Goal: Task Accomplishment & Management: Complete application form

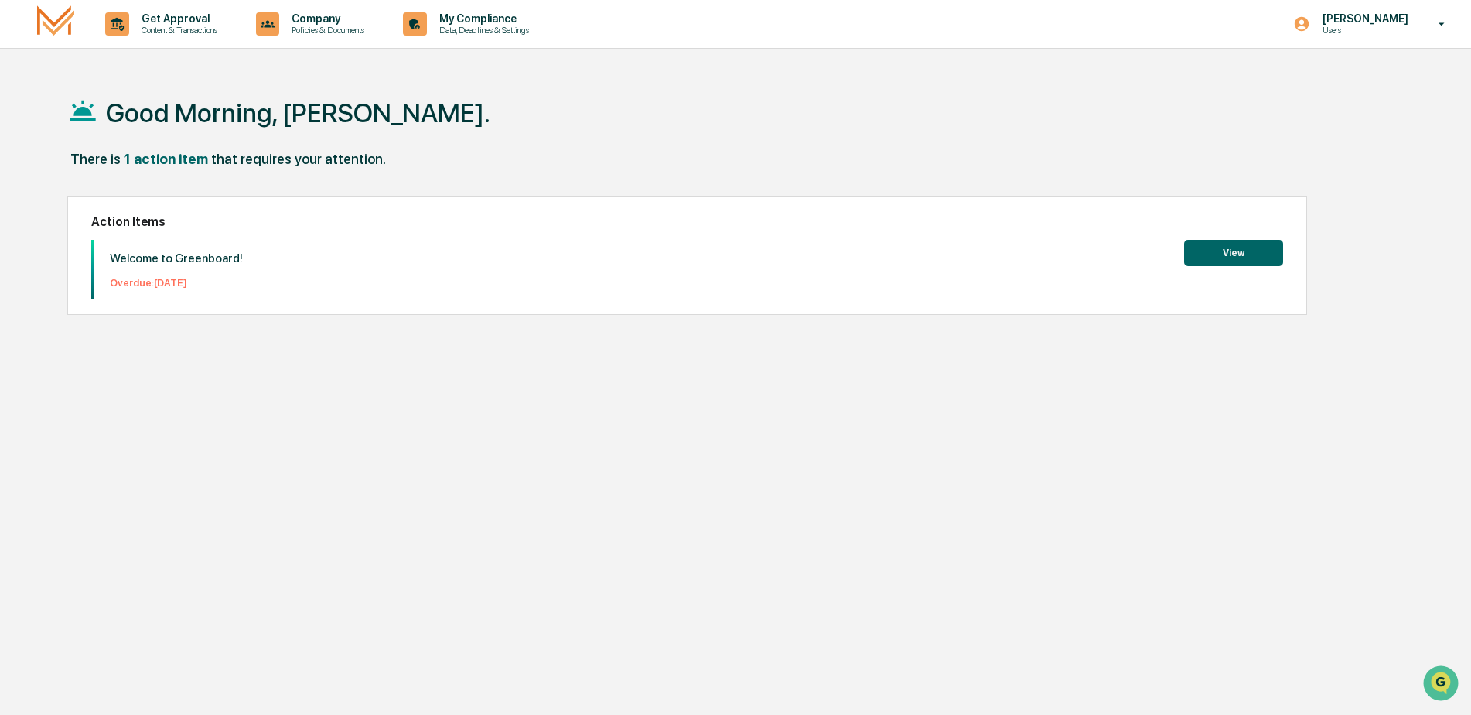
click at [1259, 253] on button "View" at bounding box center [1233, 253] width 99 height 26
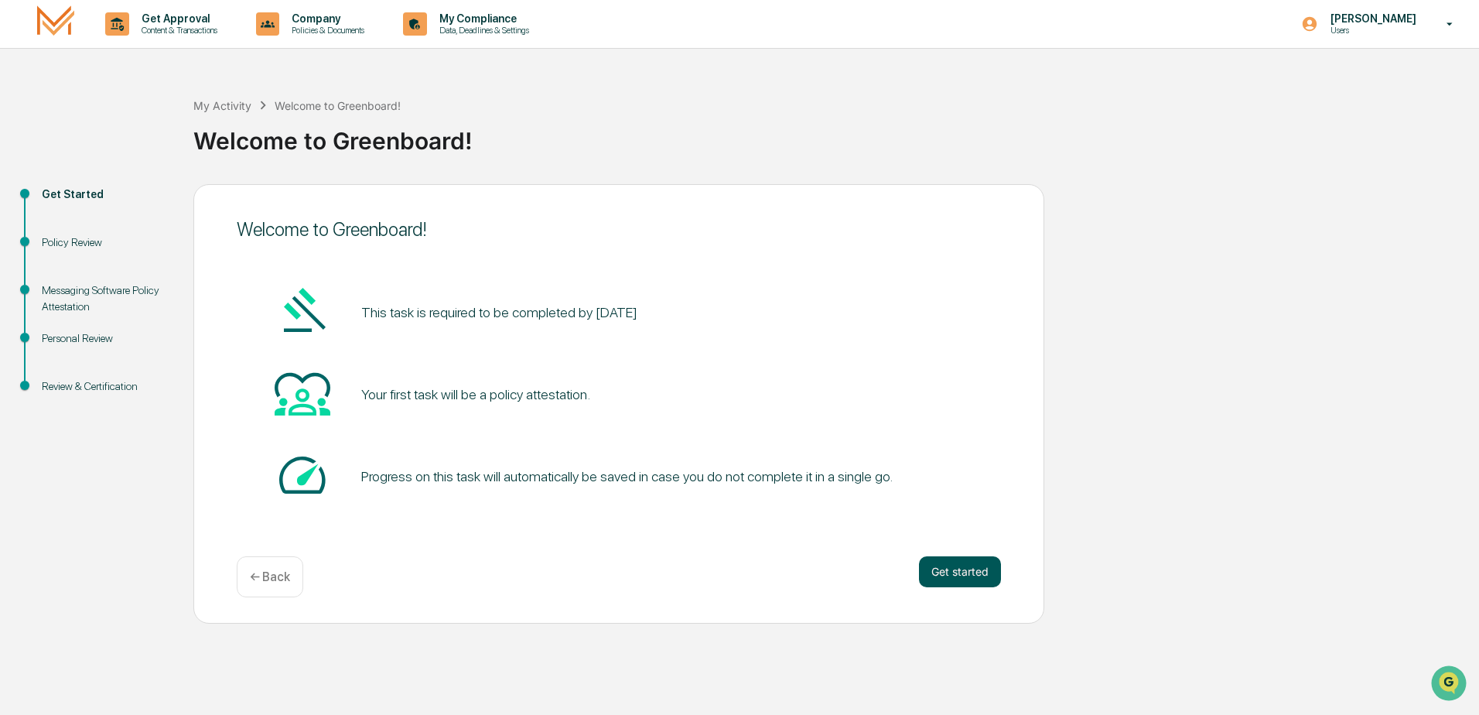
click at [966, 575] on button "Get started" at bounding box center [960, 571] width 82 height 31
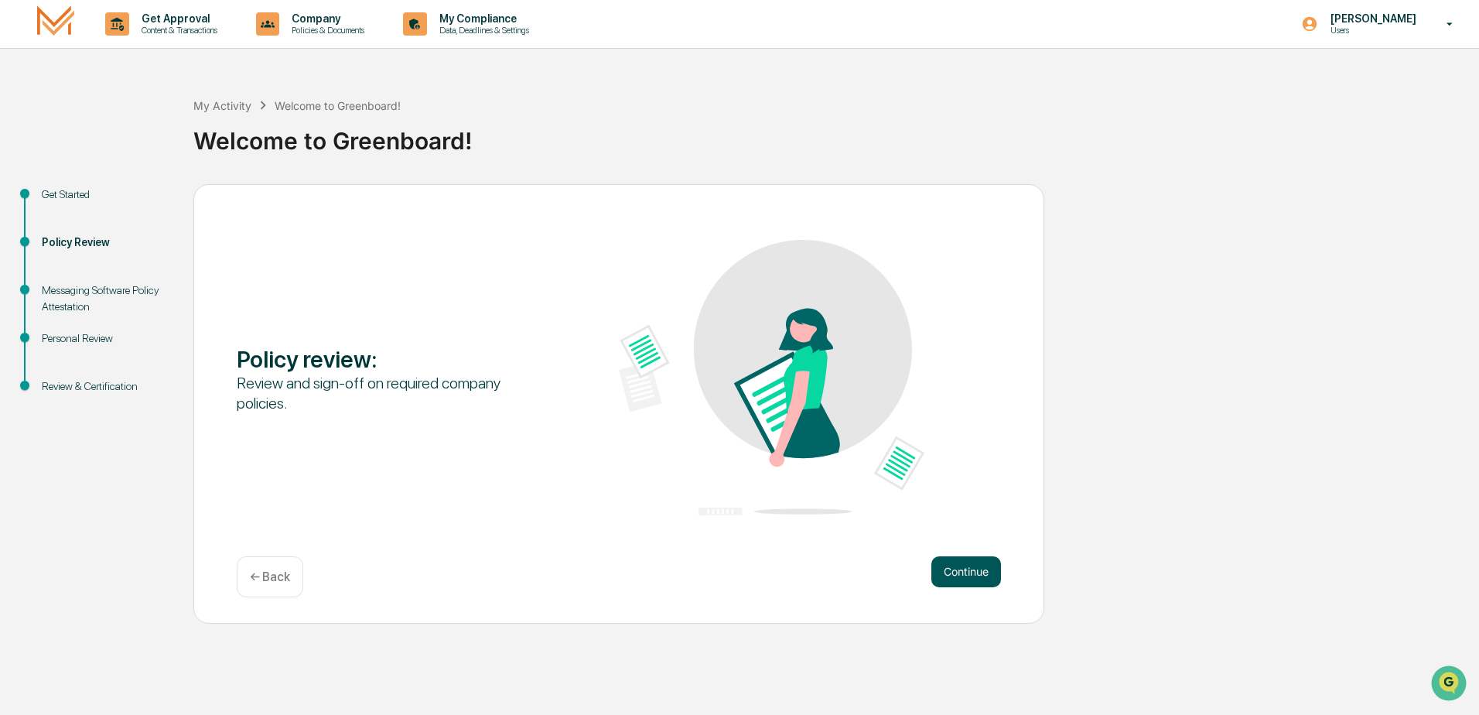
click at [957, 568] on button "Continue" at bounding box center [966, 571] width 70 height 31
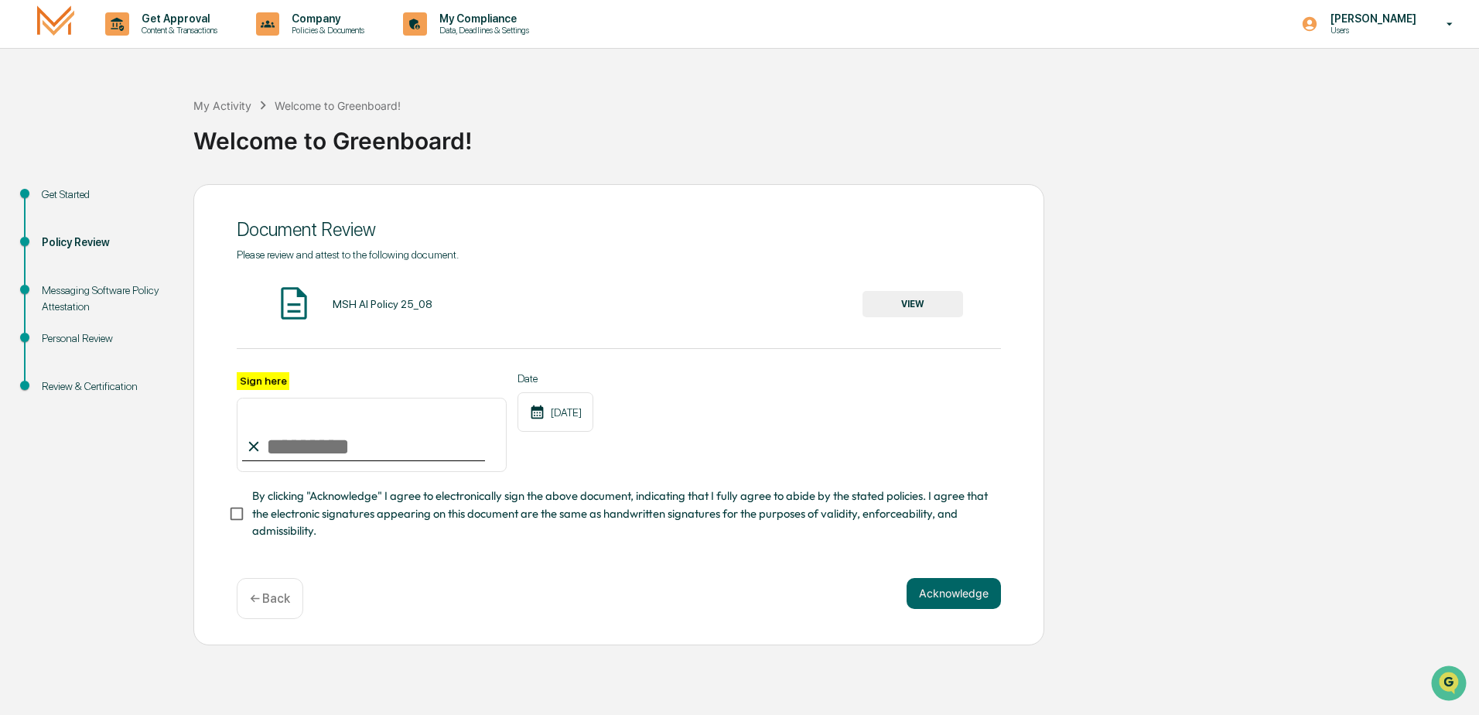
click at [273, 446] on input "Sign here" at bounding box center [372, 435] width 270 height 74
type input "**********"
click at [979, 598] on button "Acknowledge" at bounding box center [953, 593] width 94 height 31
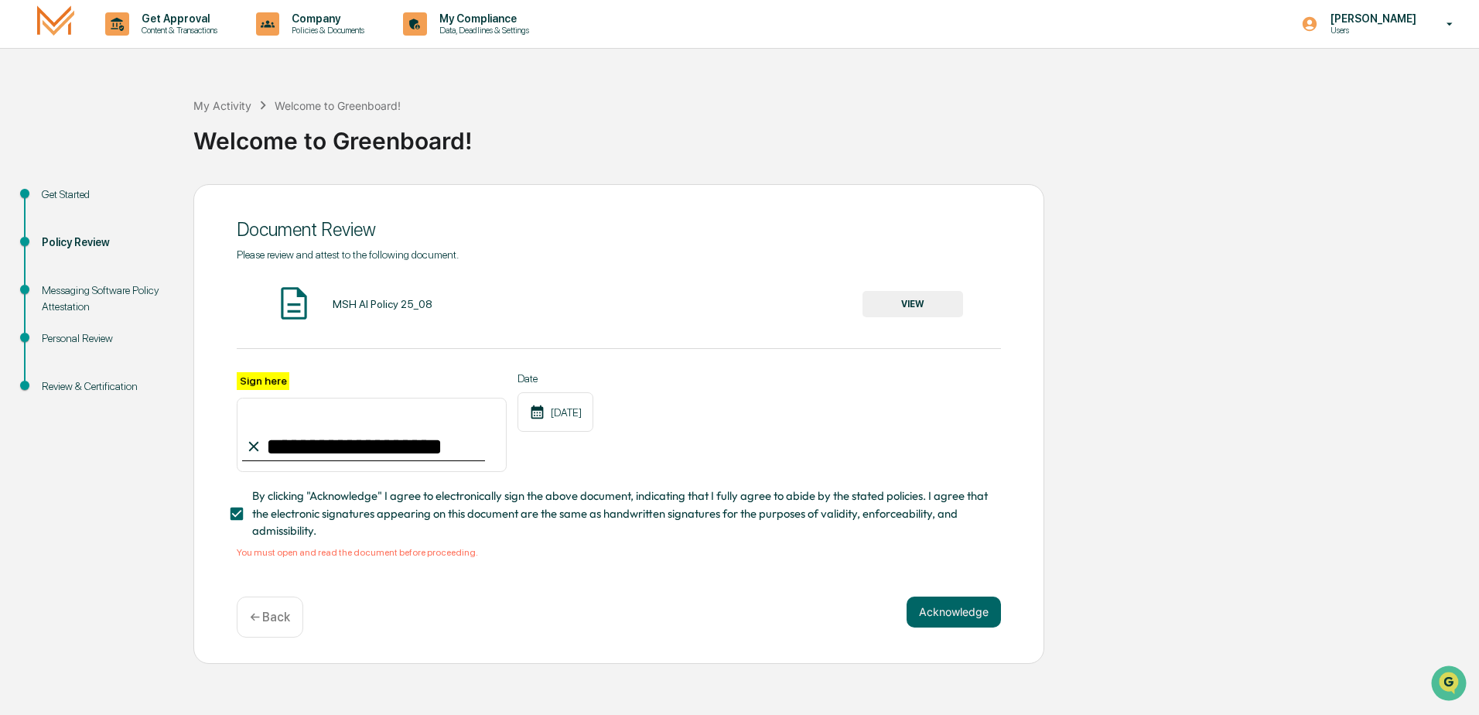
click at [909, 307] on button "VIEW" at bounding box center [912, 304] width 101 height 26
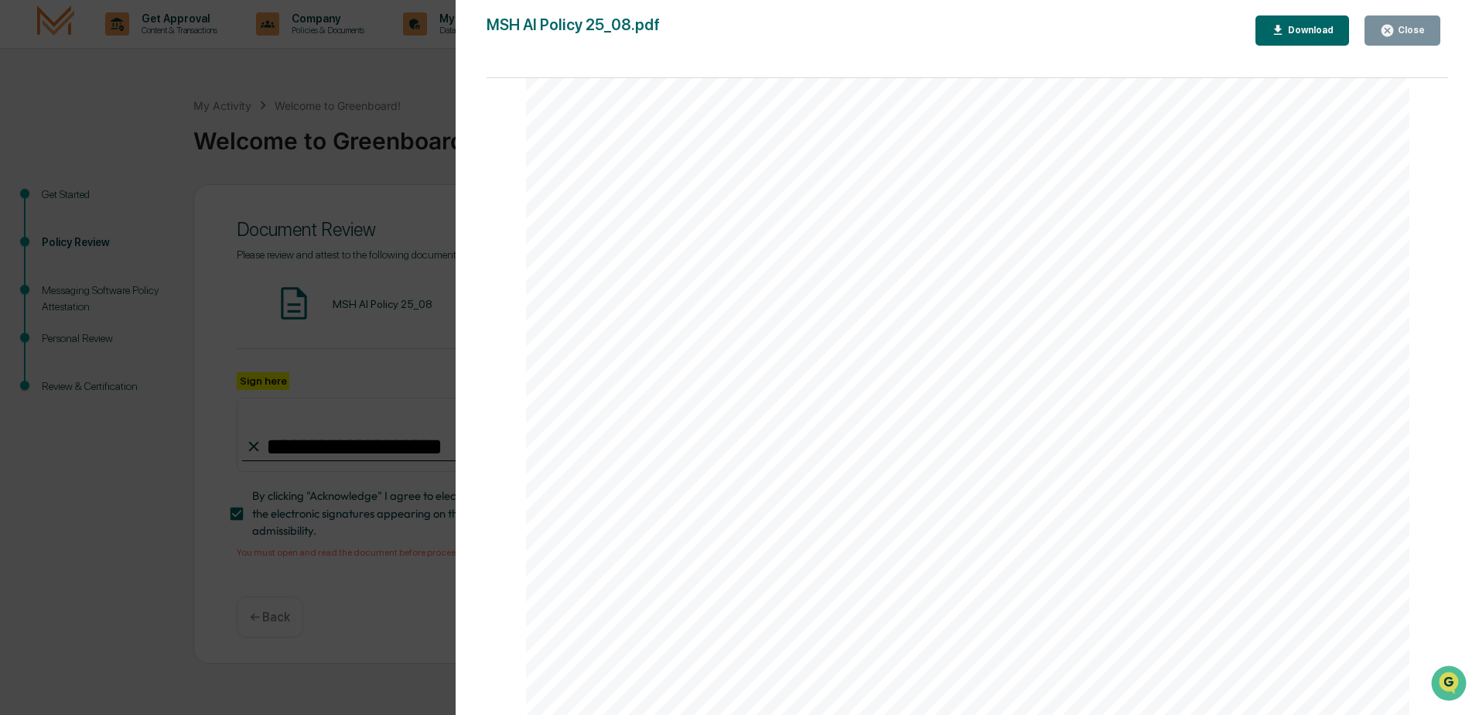
scroll to position [2930, 0]
click at [1420, 30] on div "Close" at bounding box center [1409, 30] width 30 height 11
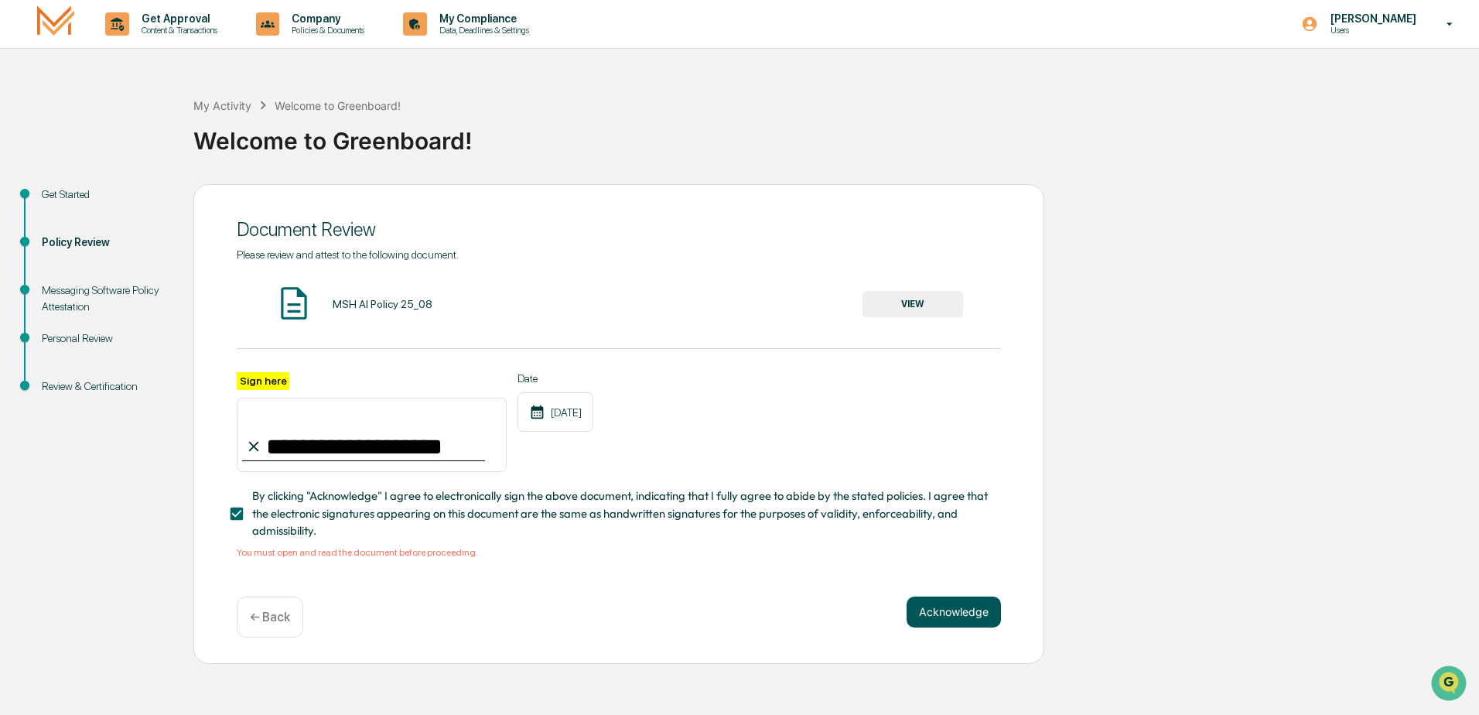
click at [931, 618] on button "Acknowledge" at bounding box center [953, 611] width 94 height 31
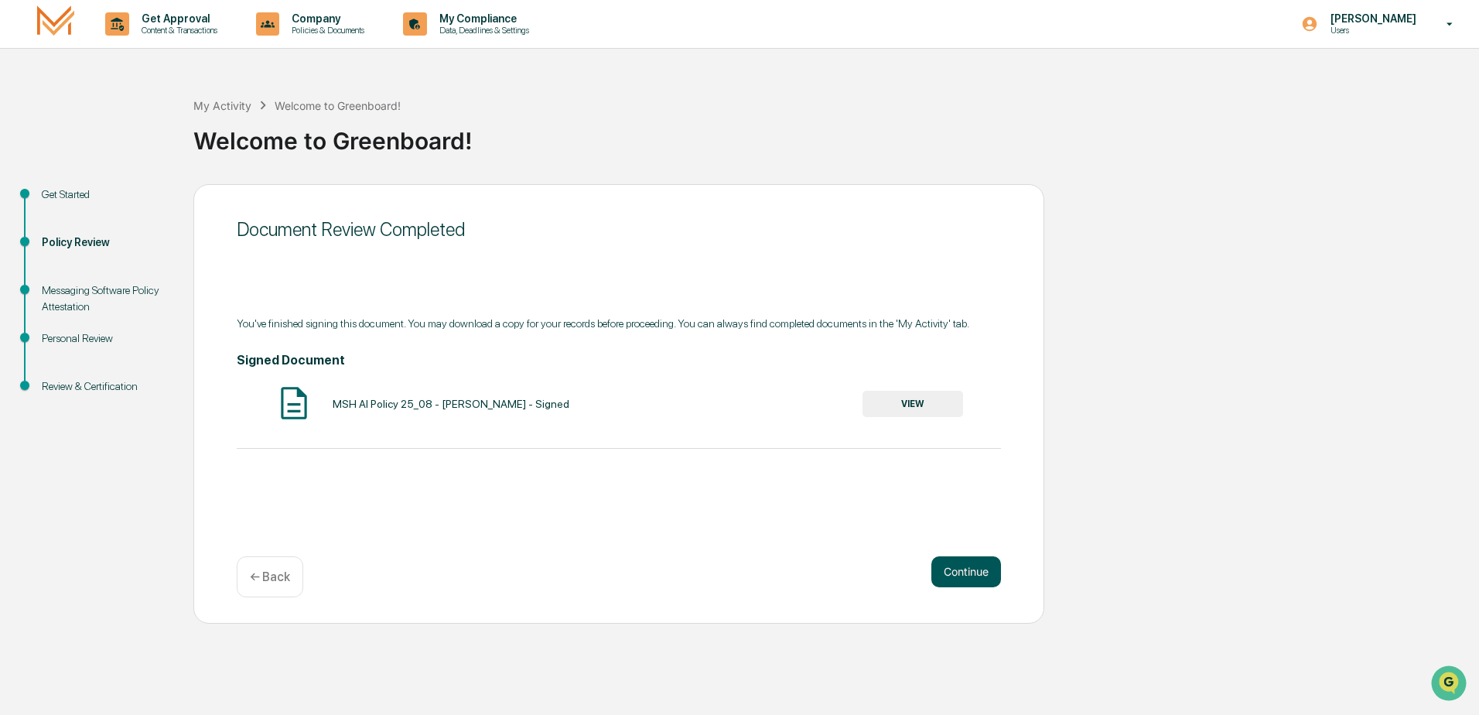
click at [962, 572] on button "Continue" at bounding box center [966, 571] width 70 height 31
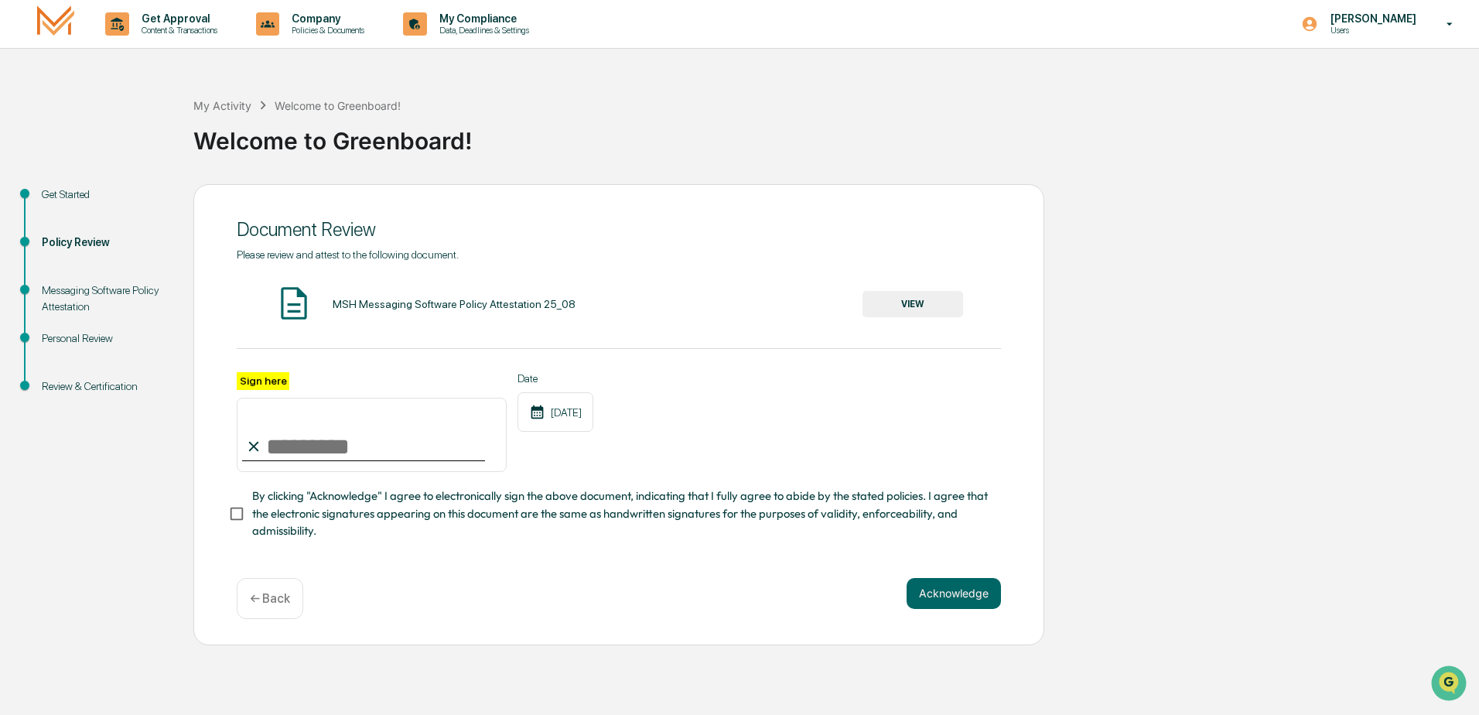
click at [895, 303] on button "VIEW" at bounding box center [912, 304] width 101 height 26
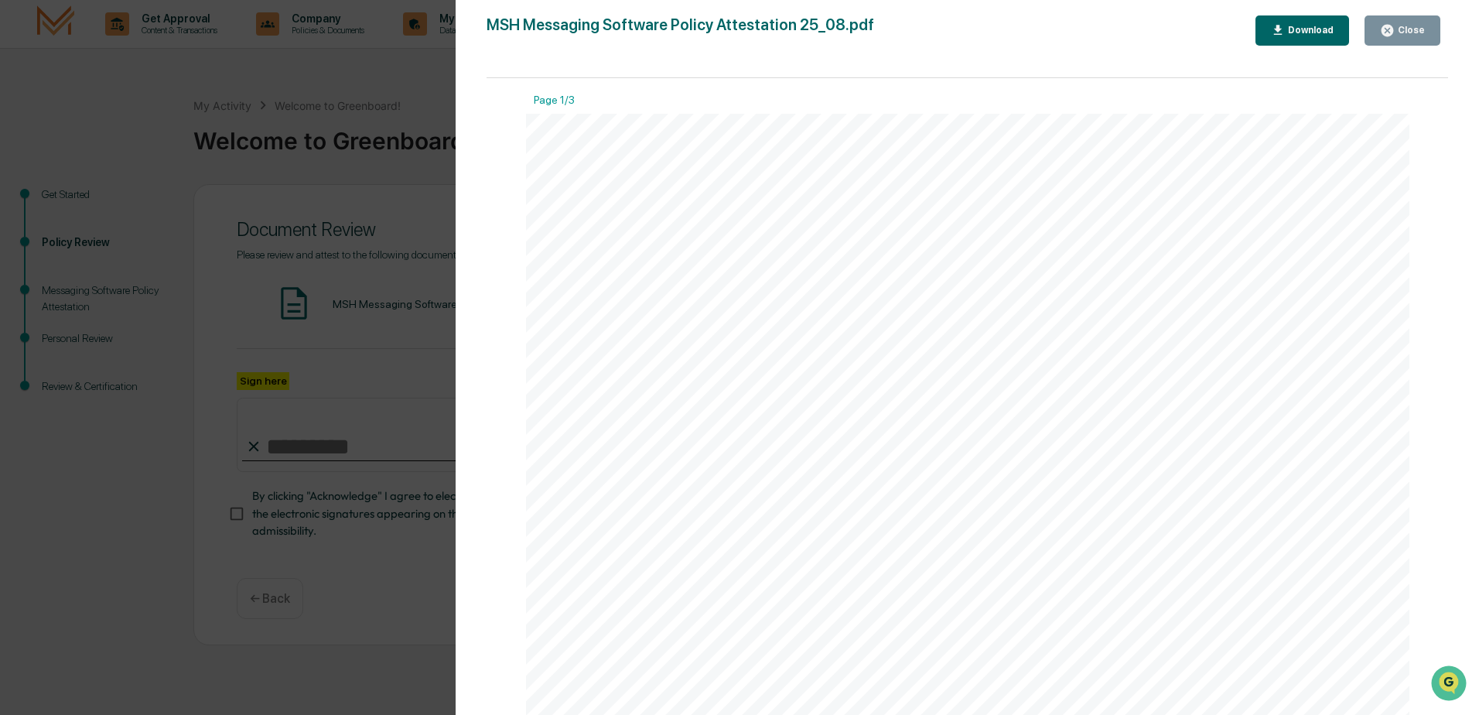
click at [1390, 26] on icon "button" at bounding box center [1387, 31] width 12 height 12
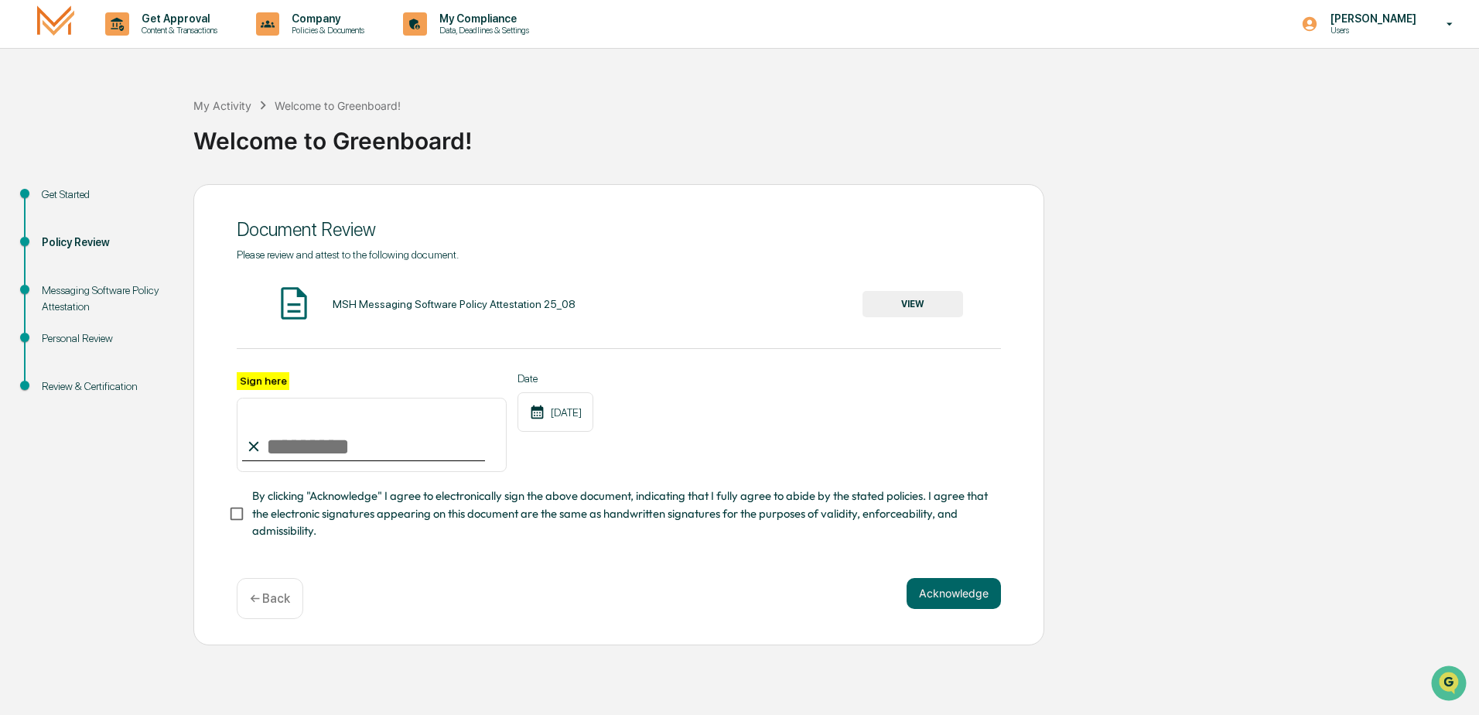
click at [325, 442] on input "Sign here" at bounding box center [372, 435] width 270 height 74
click at [290, 440] on input "*" at bounding box center [372, 435] width 270 height 74
click at [404, 446] on input "*" at bounding box center [372, 435] width 270 height 74
click at [346, 450] on input "*" at bounding box center [372, 435] width 270 height 74
type input "**********"
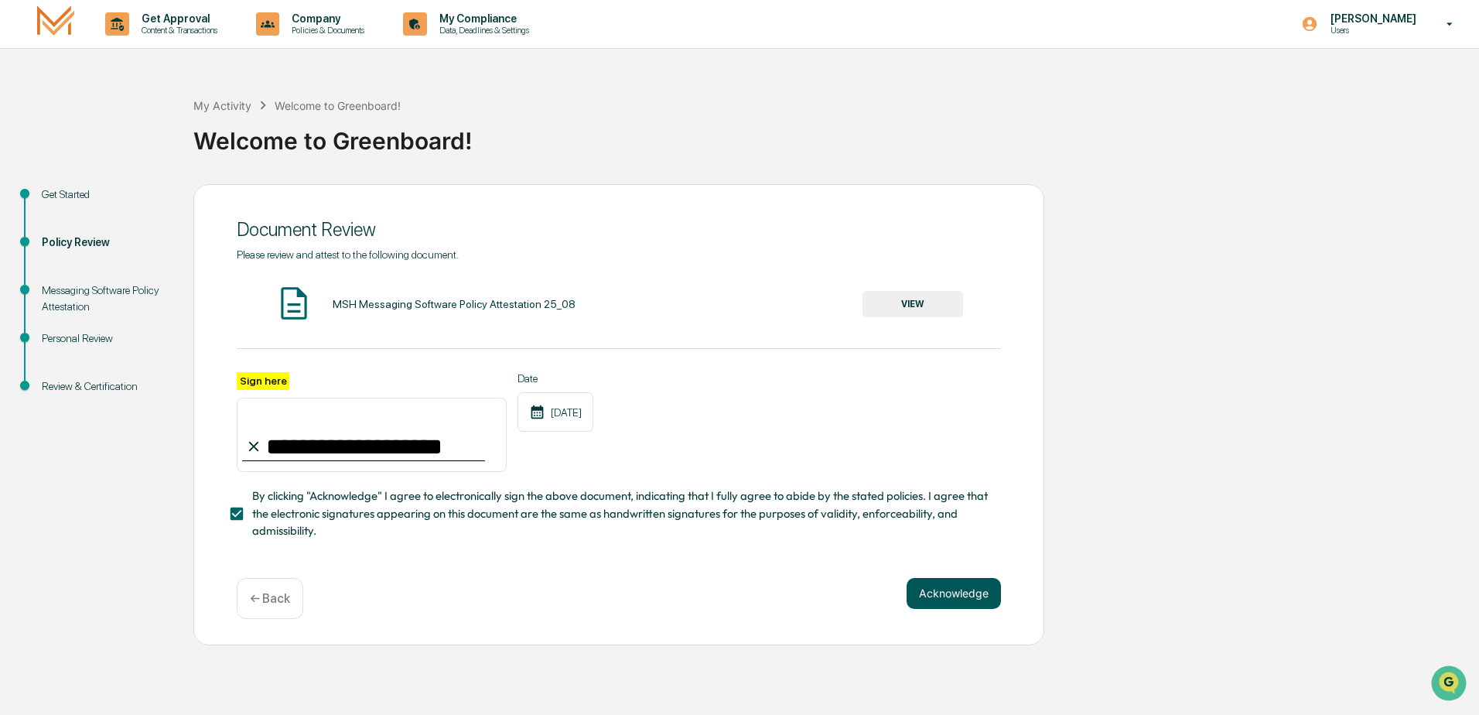
click at [953, 596] on button "Acknowledge" at bounding box center [953, 593] width 94 height 31
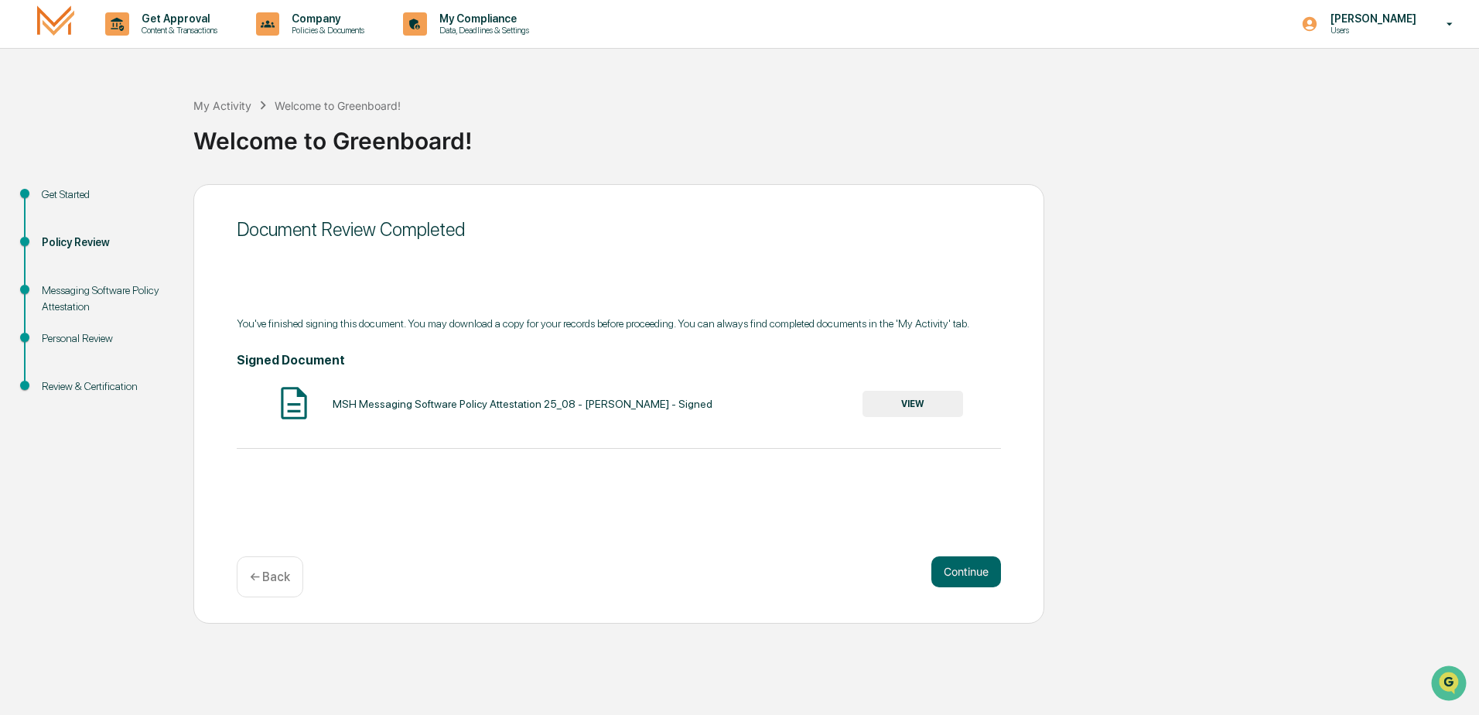
click at [908, 401] on button "VIEW" at bounding box center [912, 404] width 101 height 26
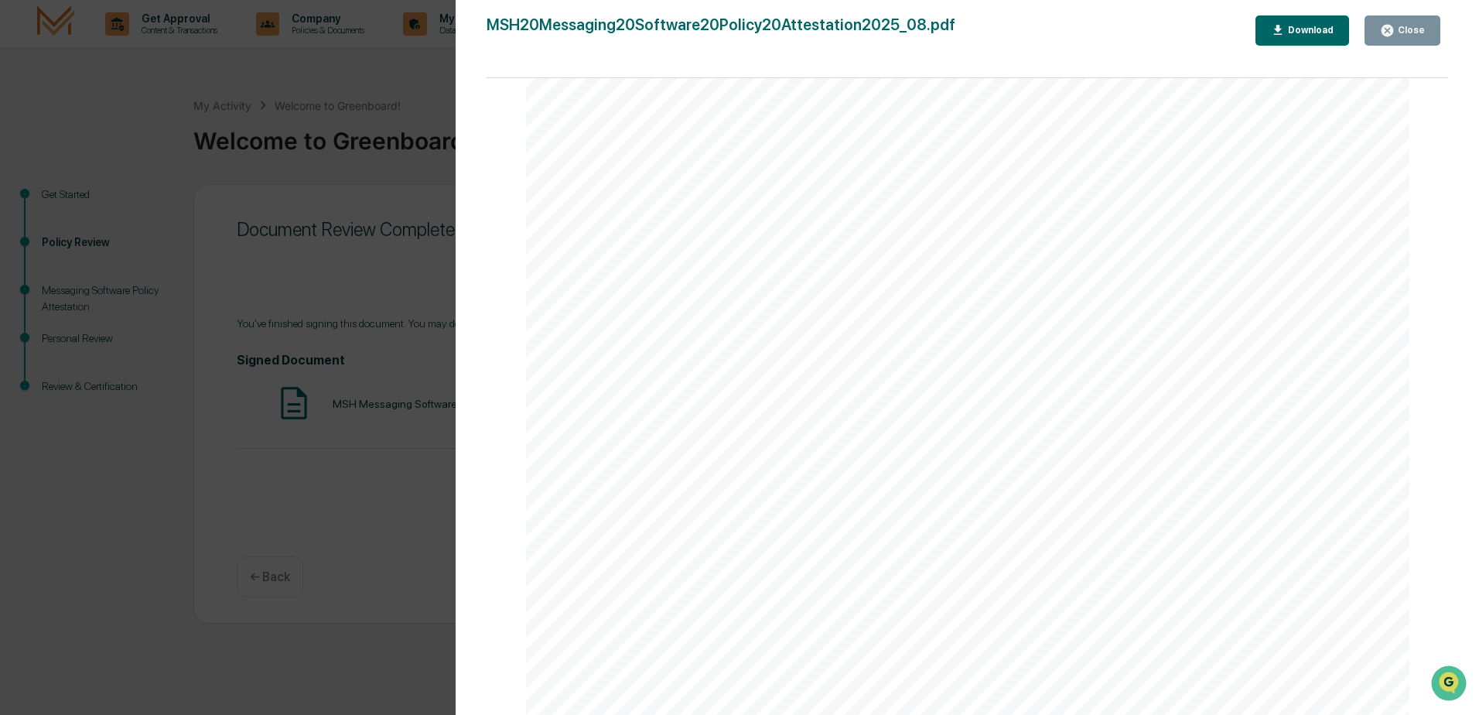
scroll to position [387, 0]
click at [1387, 22] on button "Close" at bounding box center [1402, 30] width 76 height 30
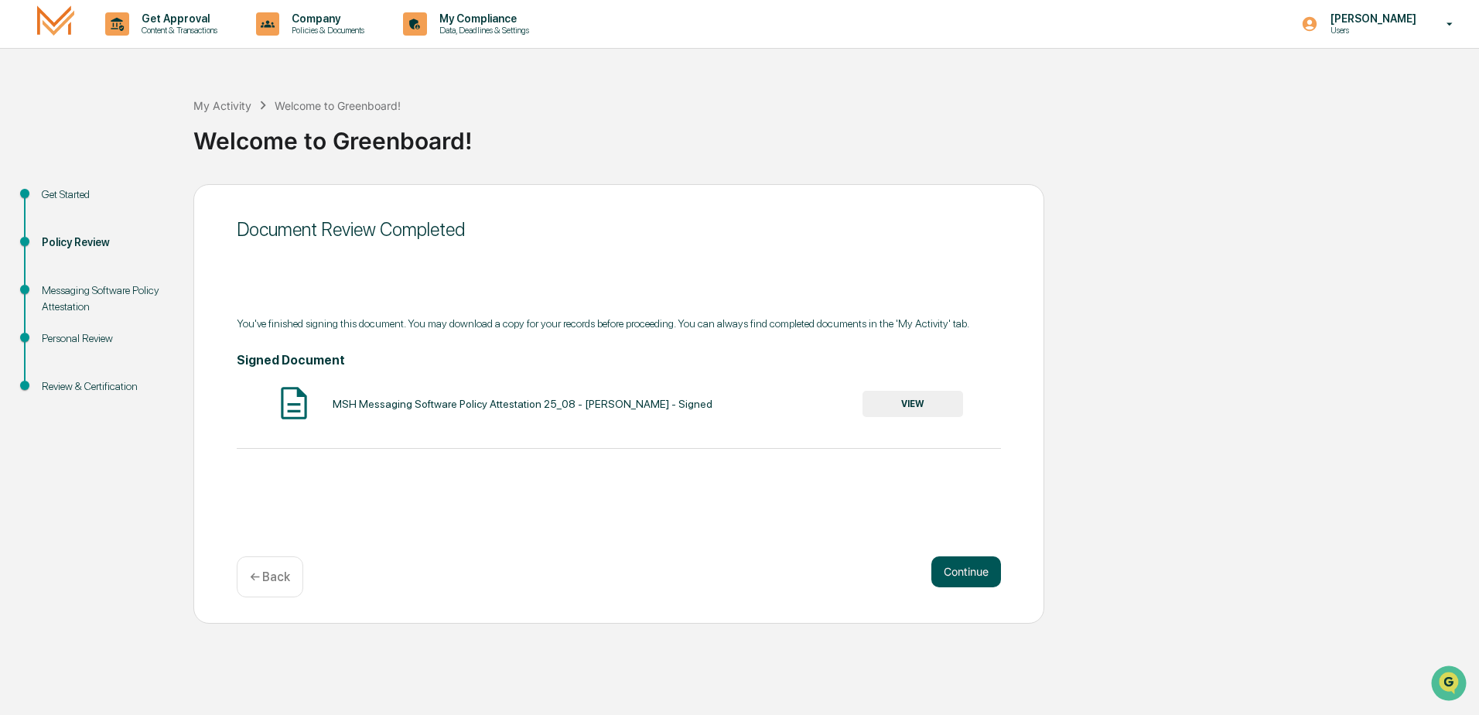
click at [957, 573] on button "Continue" at bounding box center [966, 571] width 70 height 31
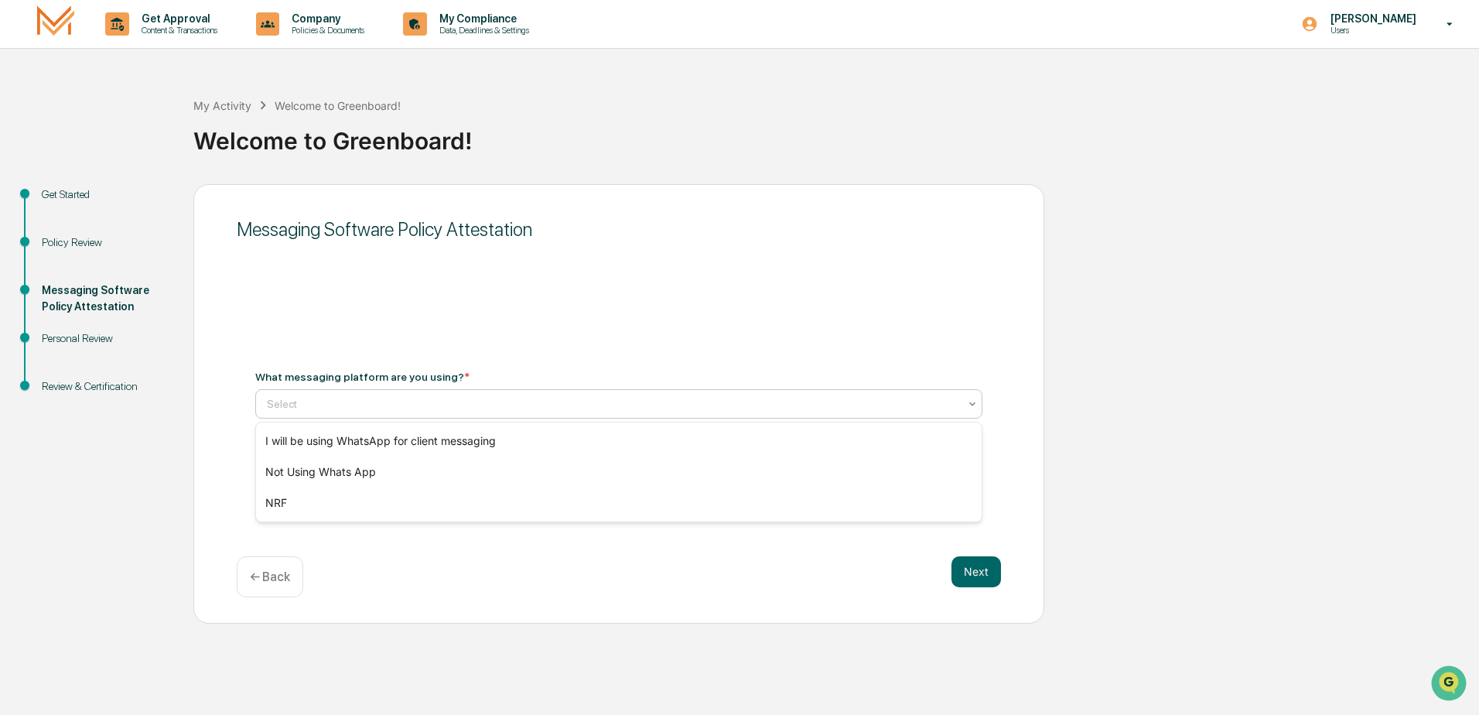
click at [974, 404] on icon at bounding box center [972, 404] width 12 height 12
click at [390, 478] on div "Not Using Whats App" at bounding box center [618, 471] width 725 height 31
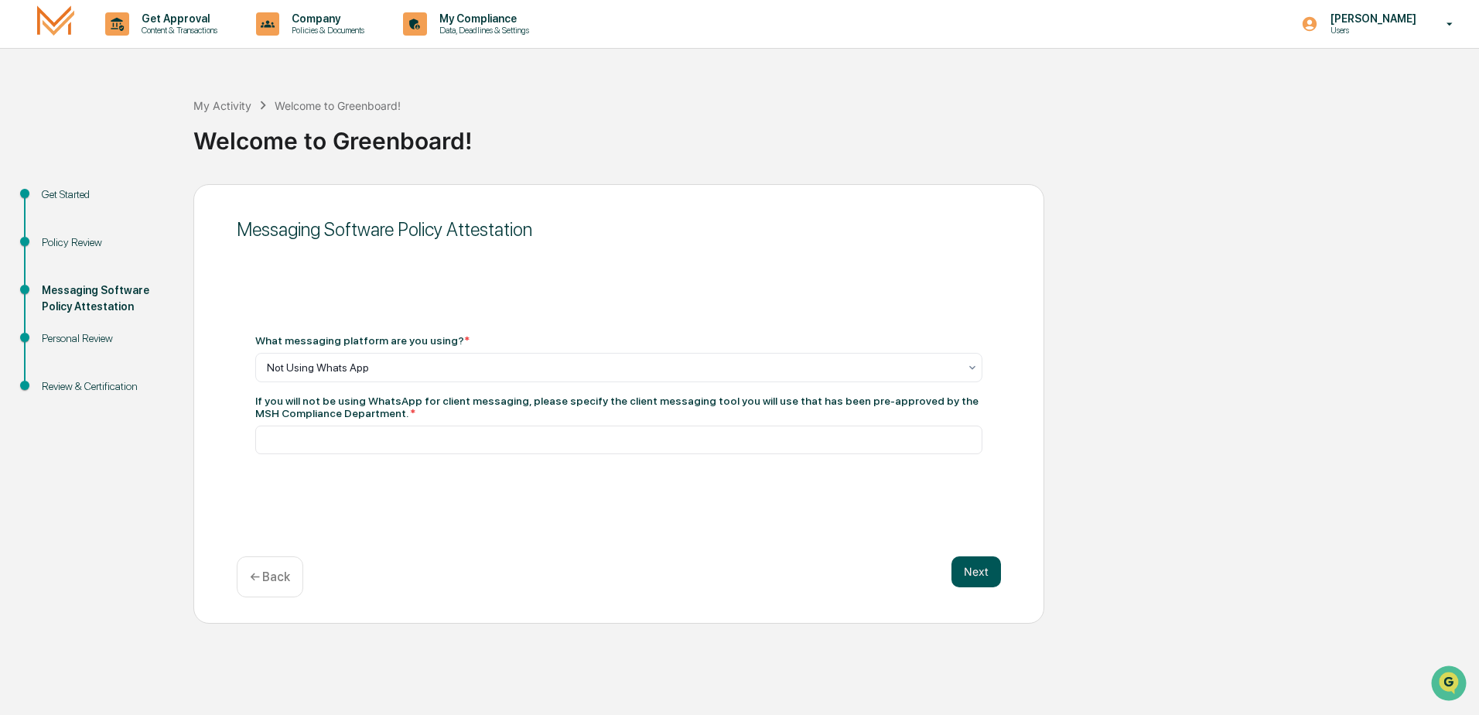
click at [971, 572] on button "Next" at bounding box center [975, 571] width 49 height 31
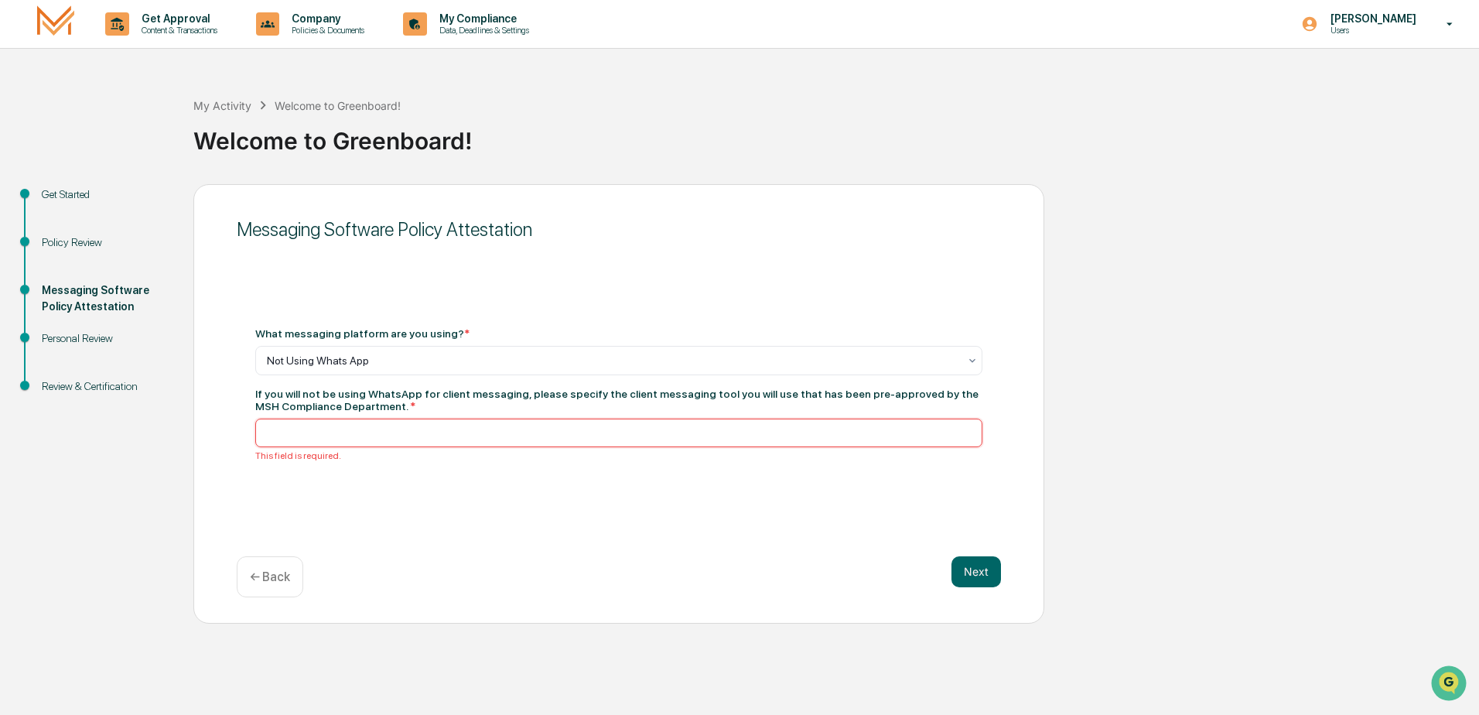
click at [335, 428] on input at bounding box center [618, 432] width 727 height 29
type input "****"
click at [973, 560] on button "Next" at bounding box center [975, 571] width 49 height 31
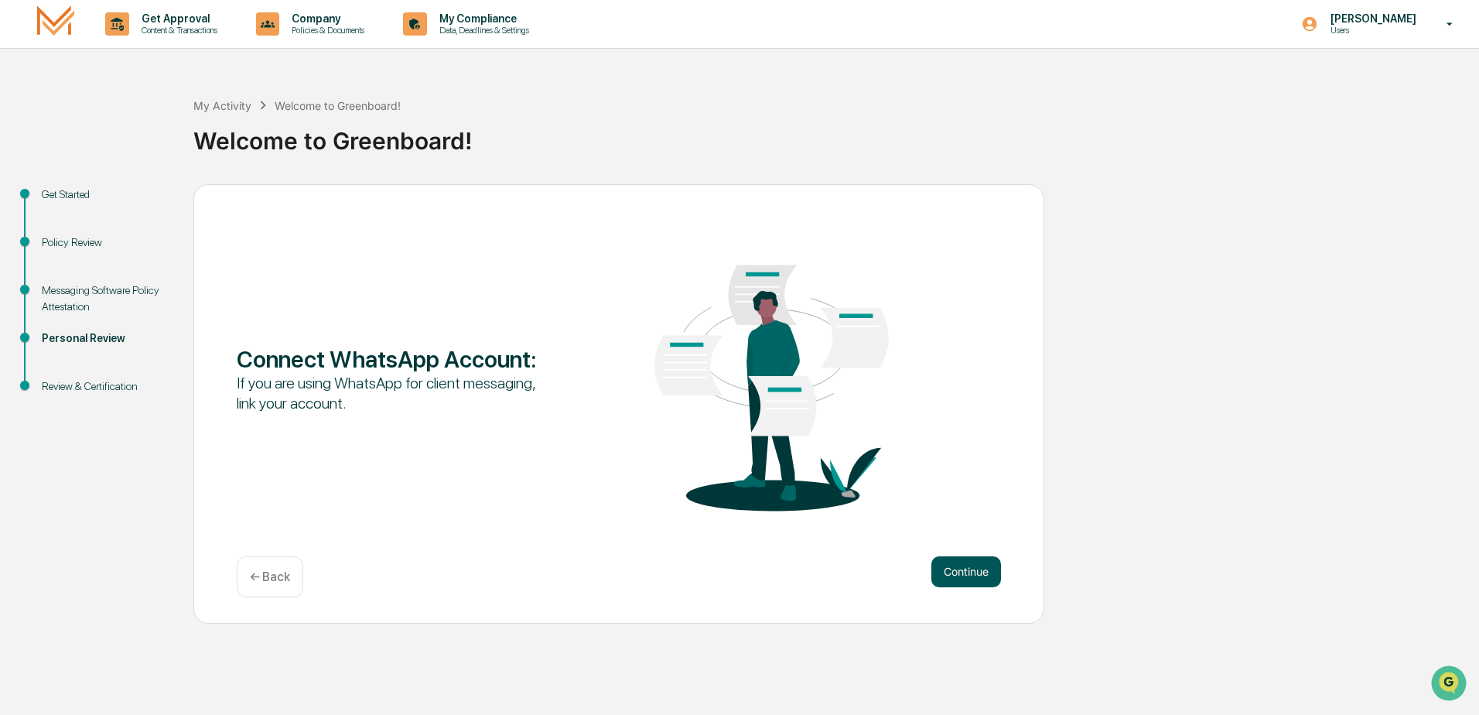
click at [951, 574] on button "Continue" at bounding box center [966, 571] width 70 height 31
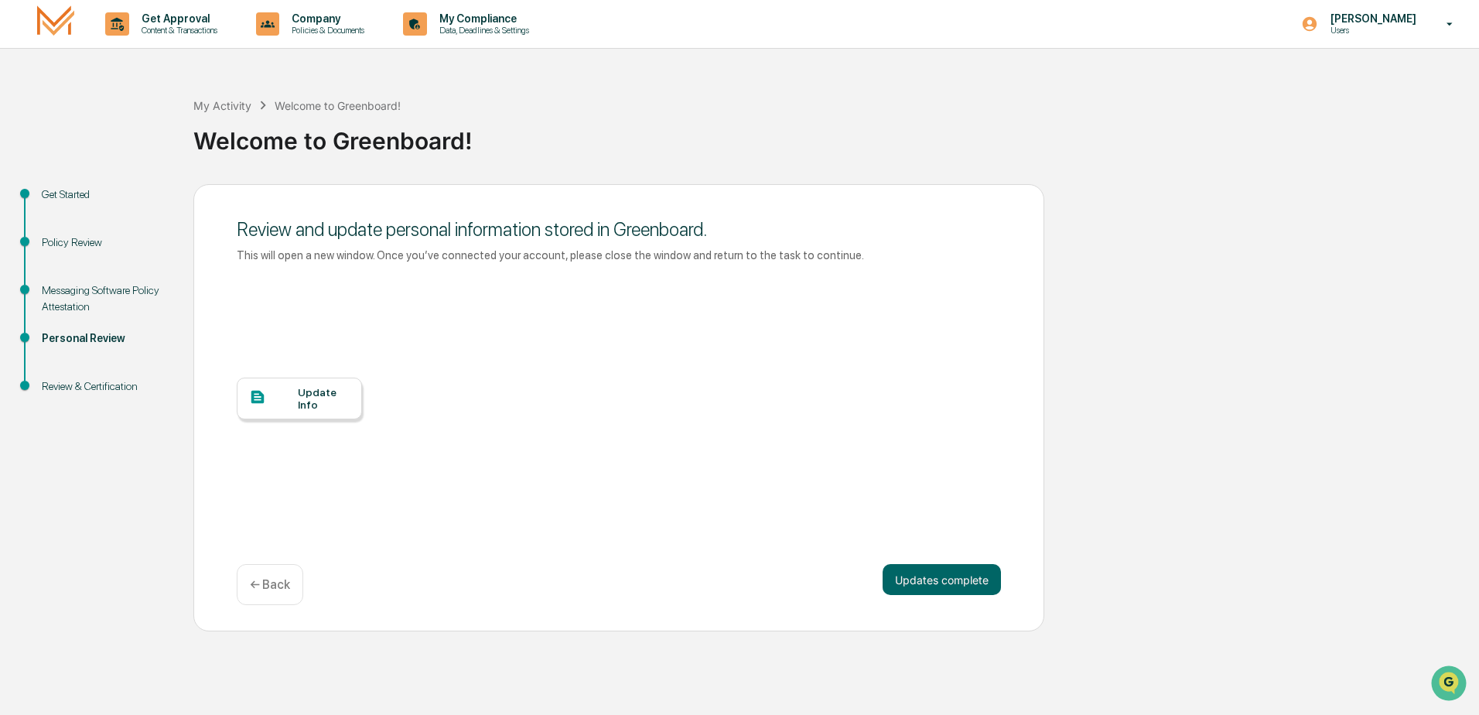
click at [317, 408] on div "Update Info" at bounding box center [324, 398] width 52 height 25
click at [930, 582] on button "Updates complete" at bounding box center [941, 579] width 118 height 31
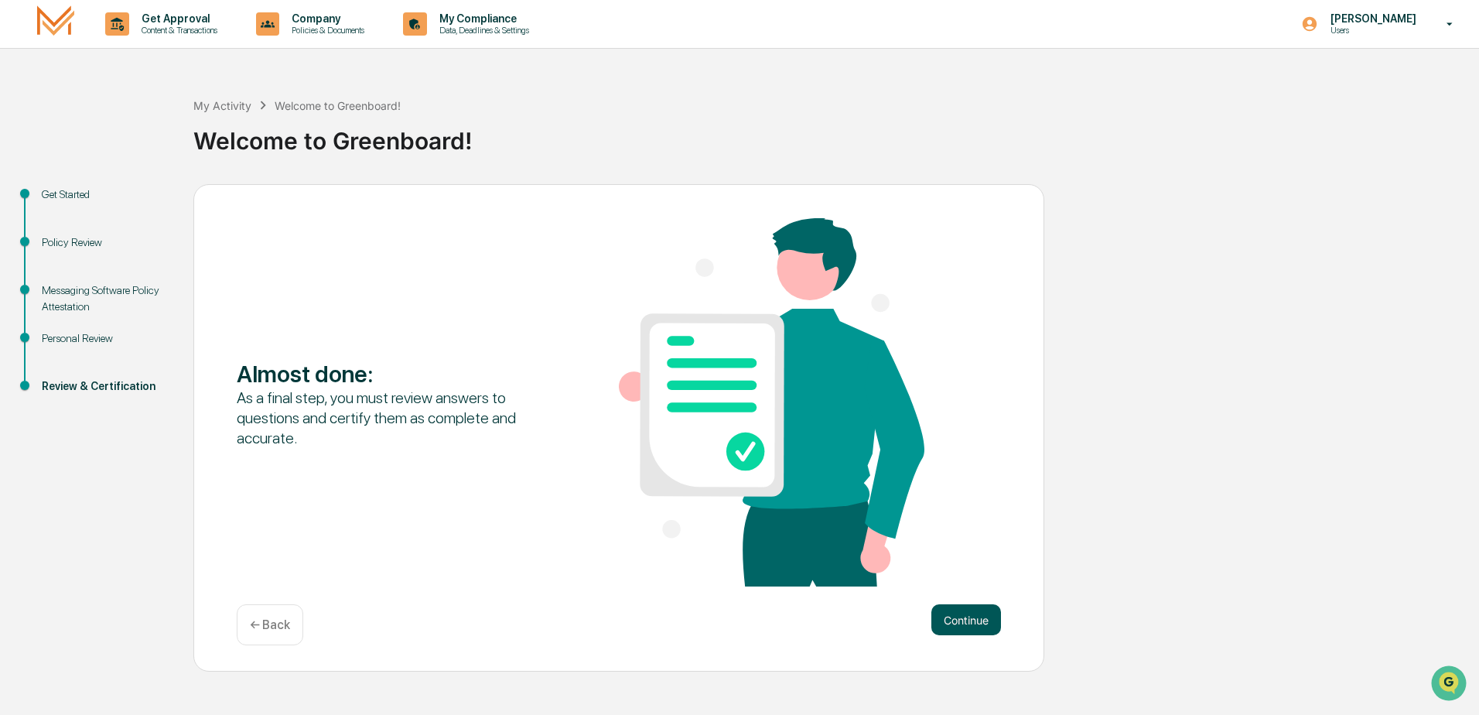
click at [971, 623] on button "Continue" at bounding box center [966, 619] width 70 height 31
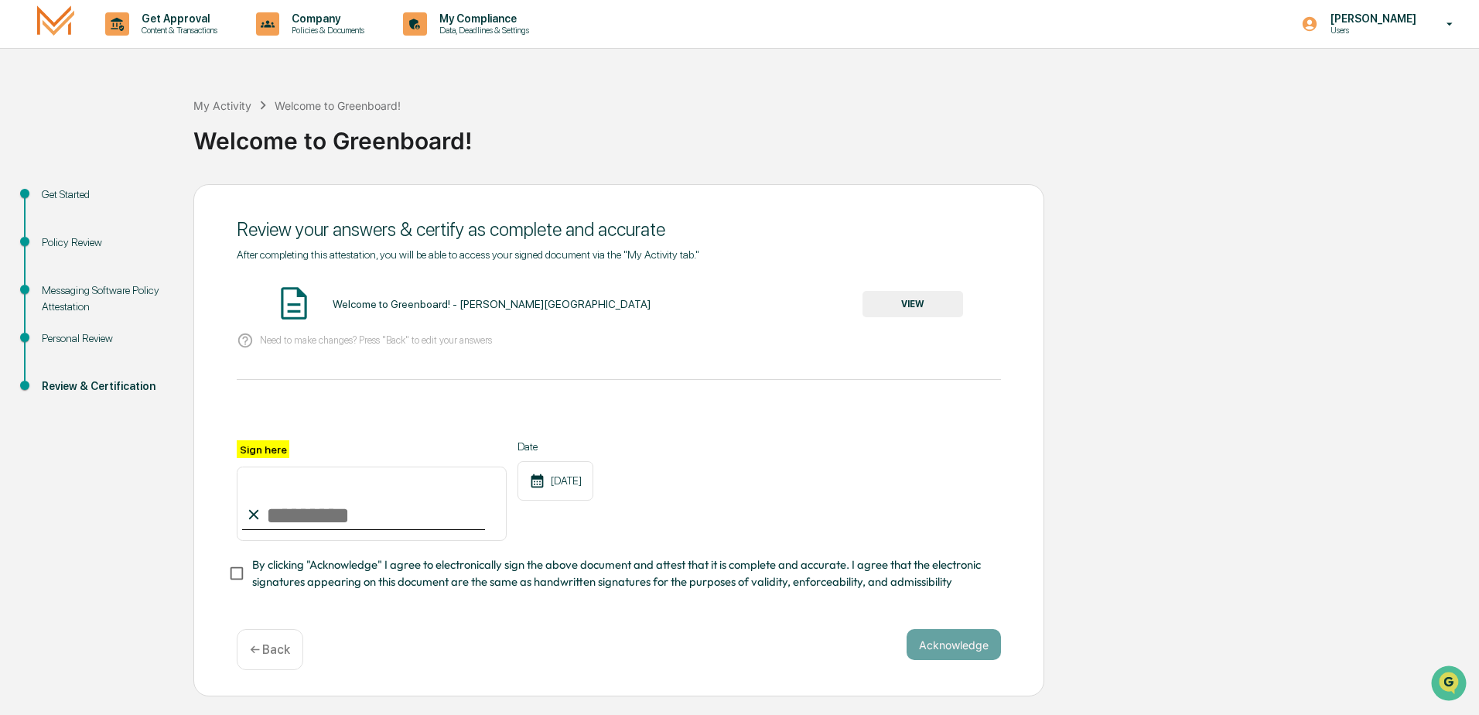
click at [900, 305] on button "VIEW" at bounding box center [912, 304] width 101 height 26
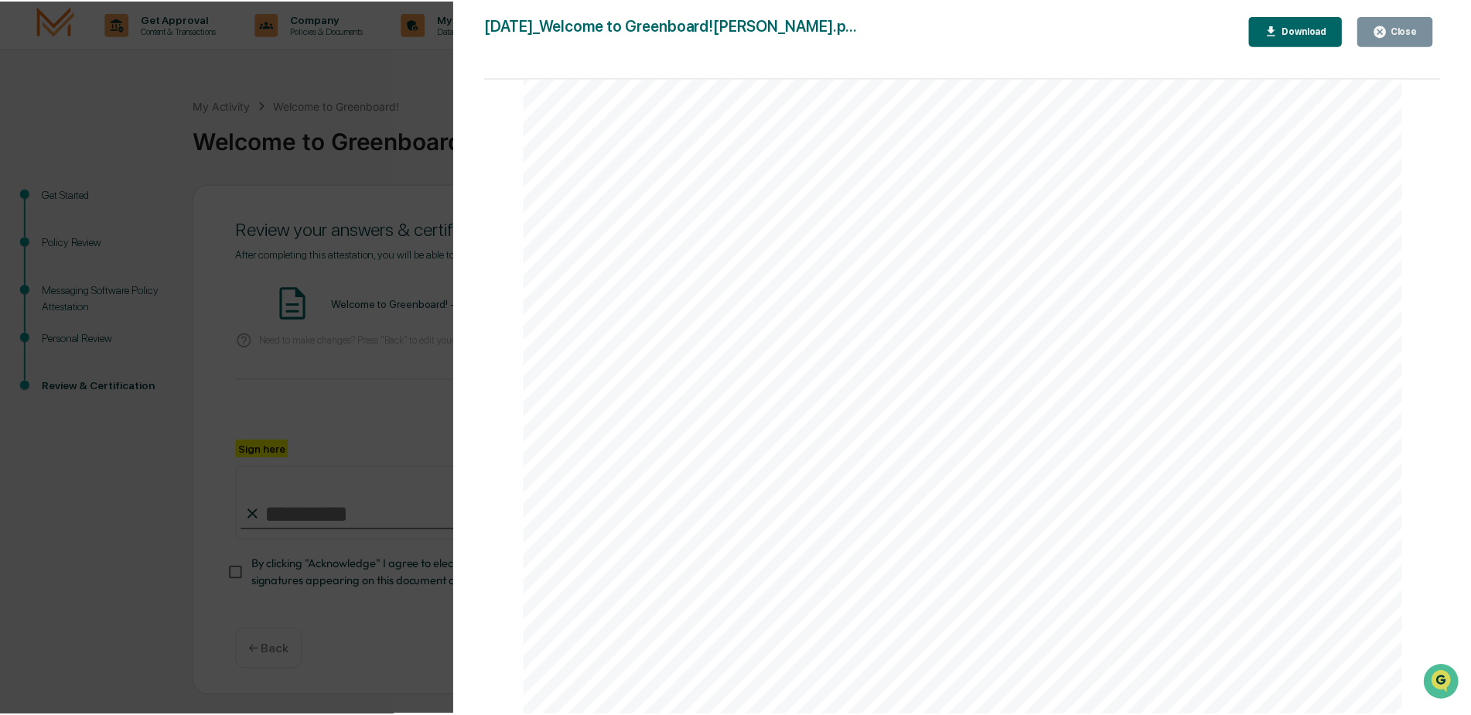
scroll to position [1933, 0]
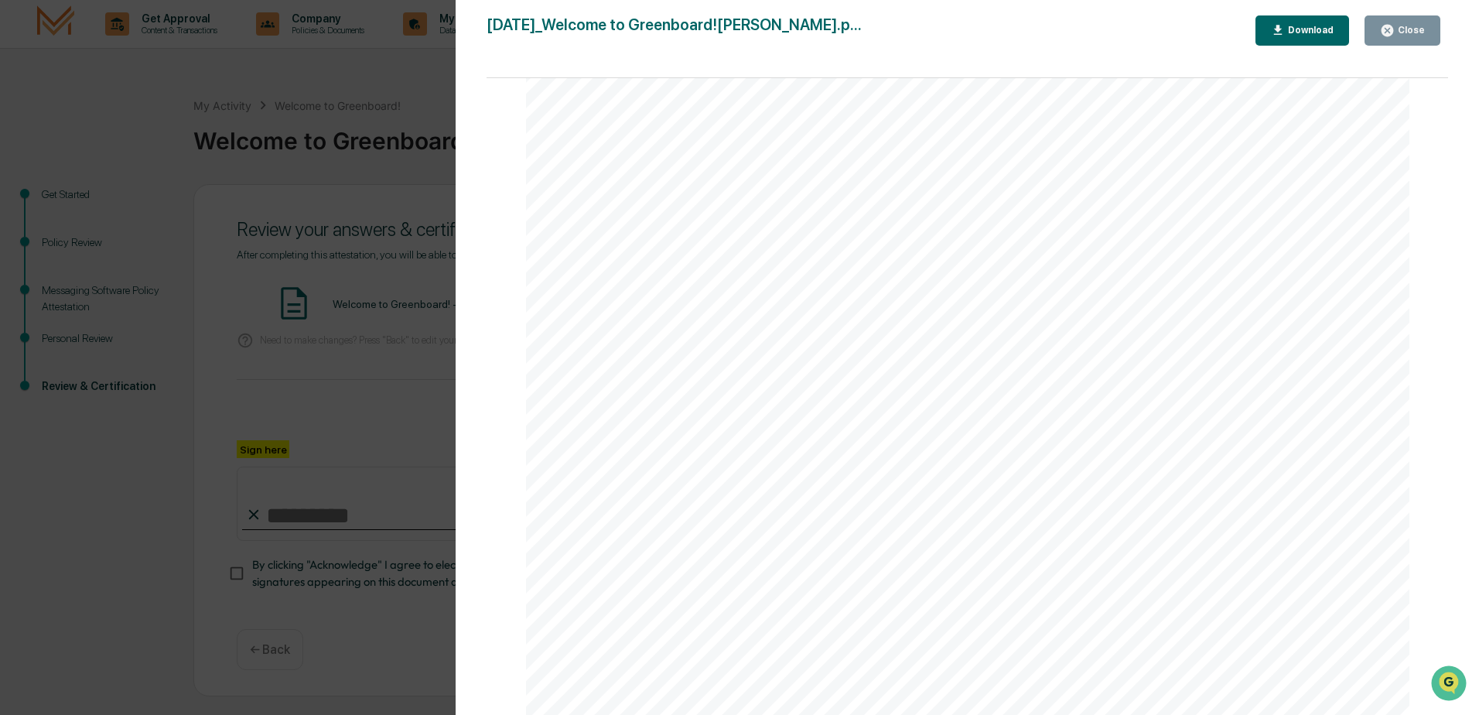
click at [1391, 26] on button "Close" at bounding box center [1402, 30] width 76 height 30
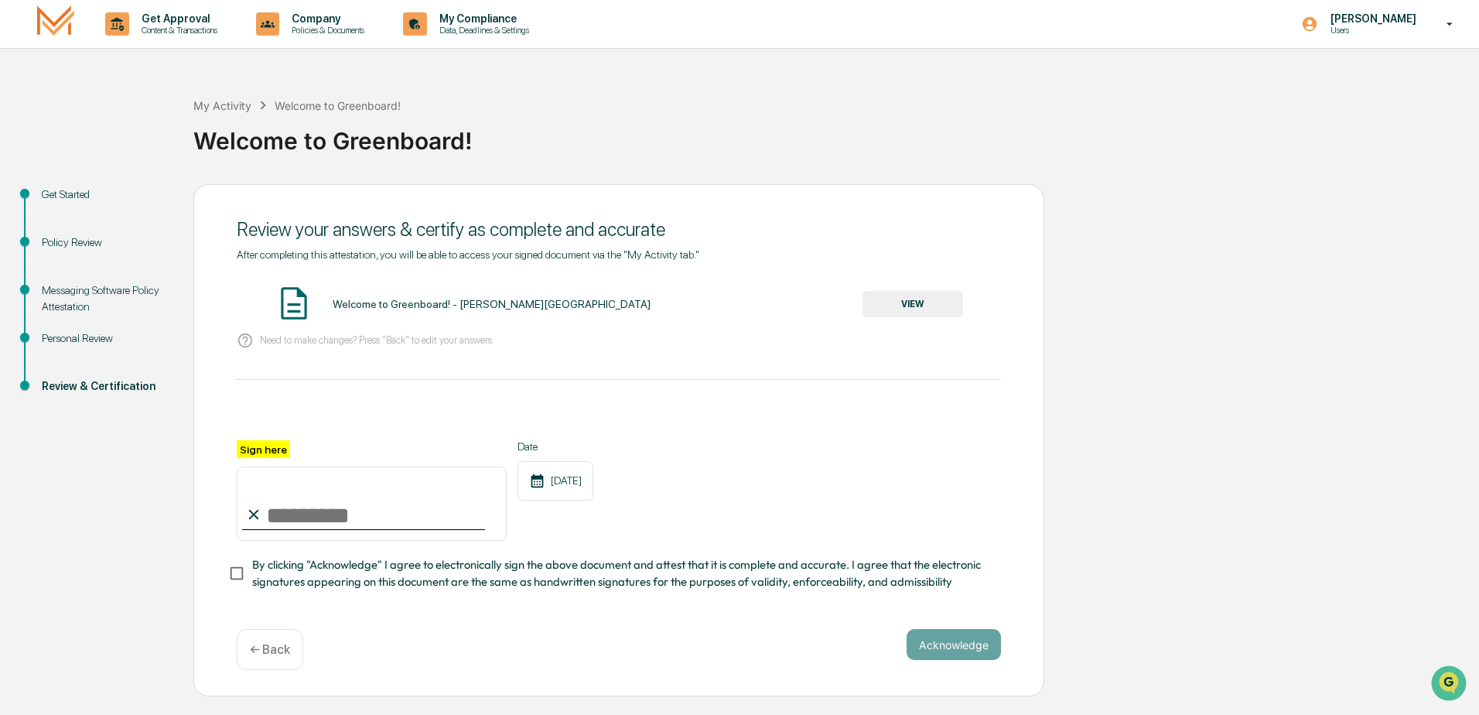
click at [302, 511] on input "Sign here" at bounding box center [372, 503] width 270 height 74
type input "**********"
click at [974, 648] on button "Acknowledge" at bounding box center [953, 644] width 94 height 31
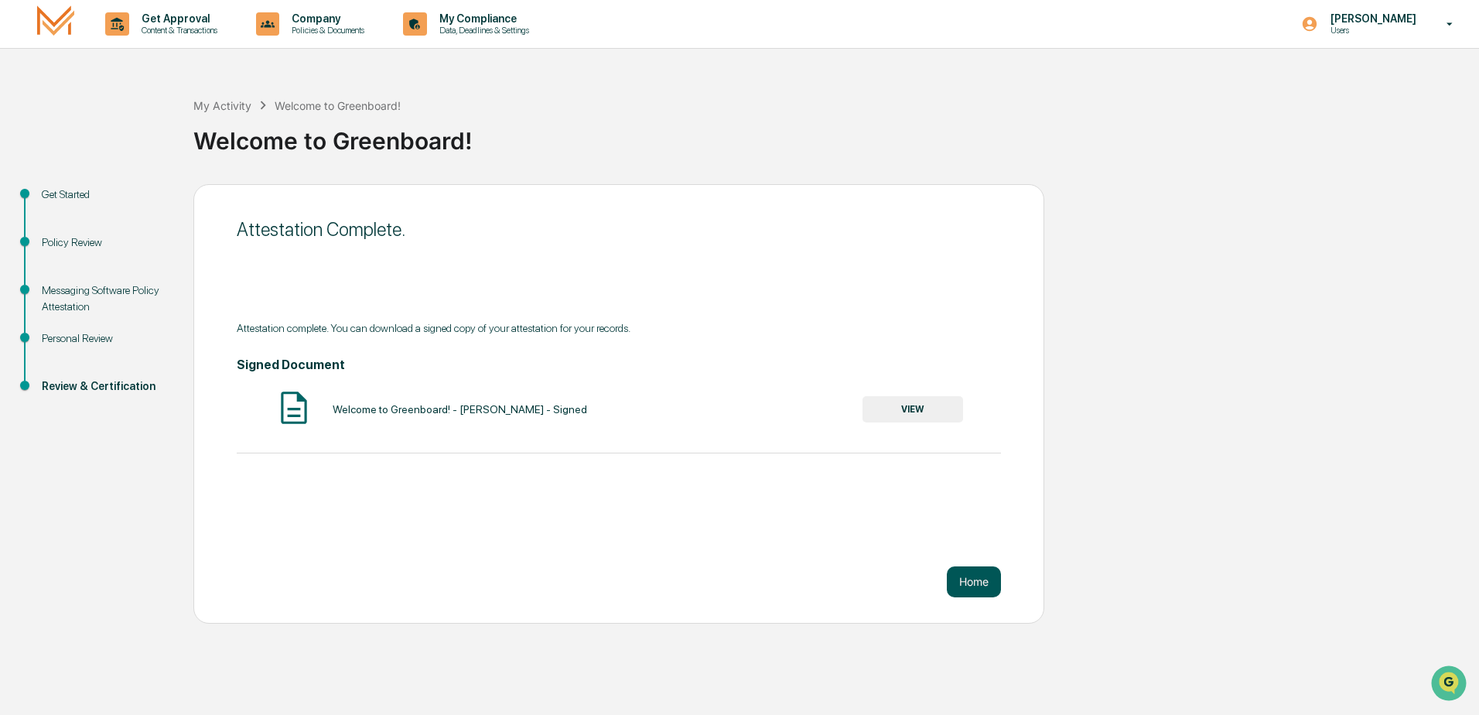
click at [978, 585] on button "Home" at bounding box center [974, 581] width 54 height 31
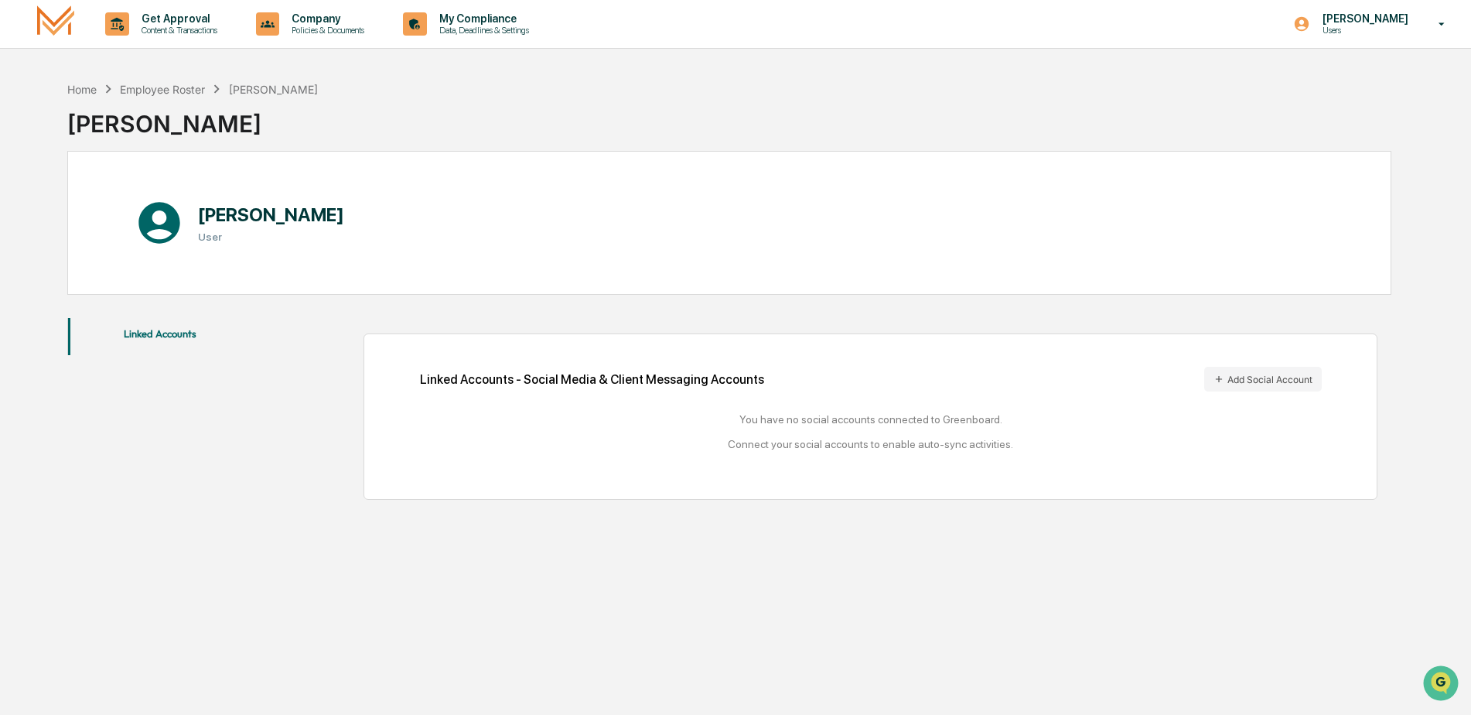
click at [175, 332] on button "Linked Accounts" at bounding box center [160, 336] width 185 height 37
